Goal: Transaction & Acquisition: Purchase product/service

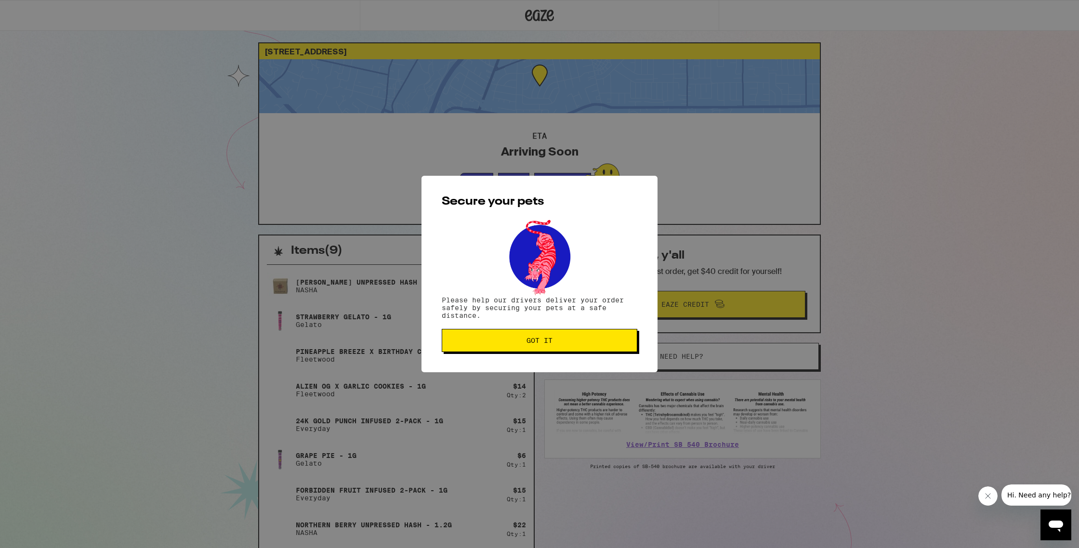
click at [551, 339] on span "Got it" at bounding box center [540, 340] width 26 height 7
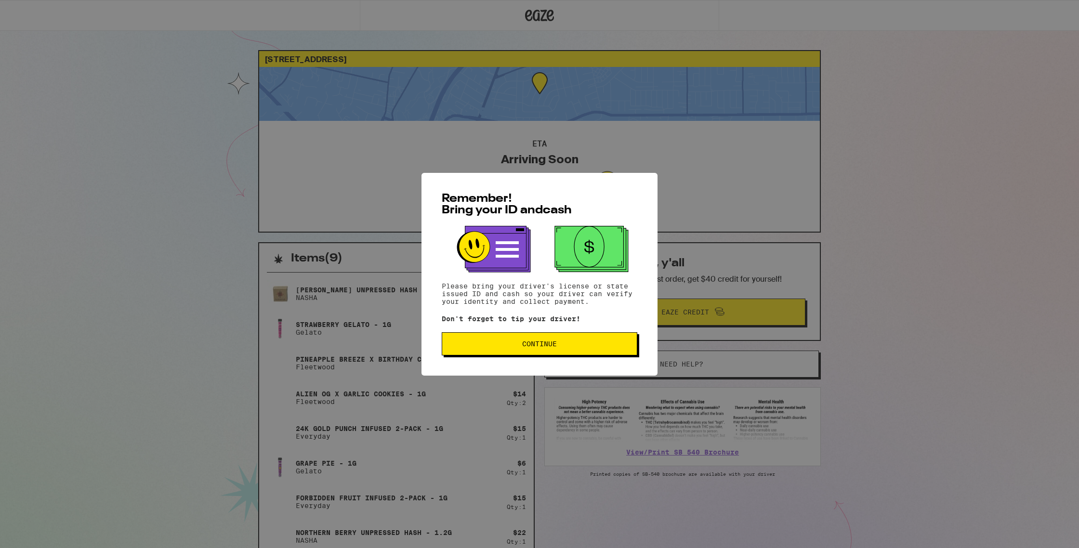
click at [534, 347] on span "Continue" at bounding box center [539, 344] width 35 height 7
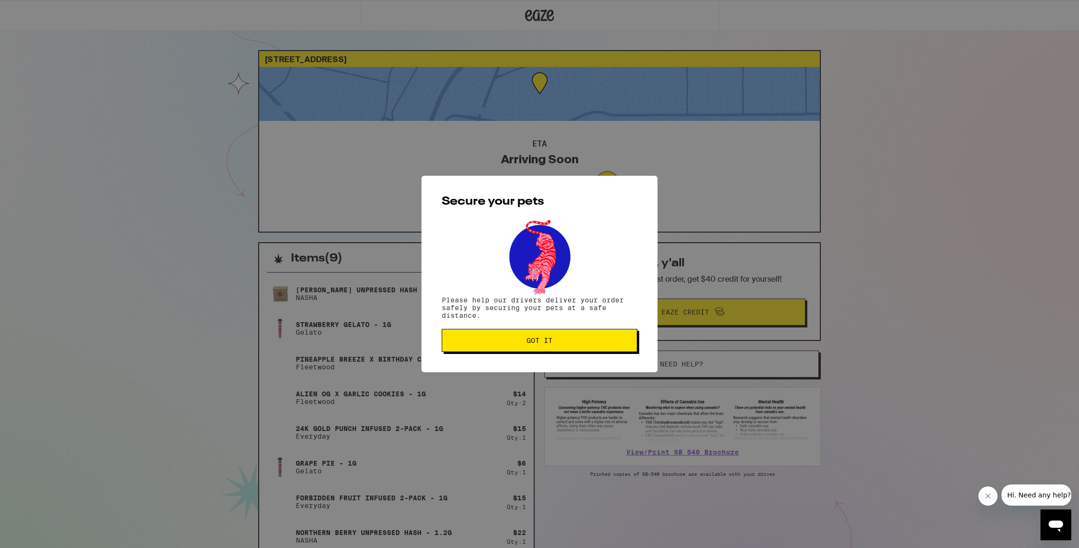
click at [534, 349] on button "Got it" at bounding box center [540, 340] width 196 height 23
